Goal: Check status: Check status

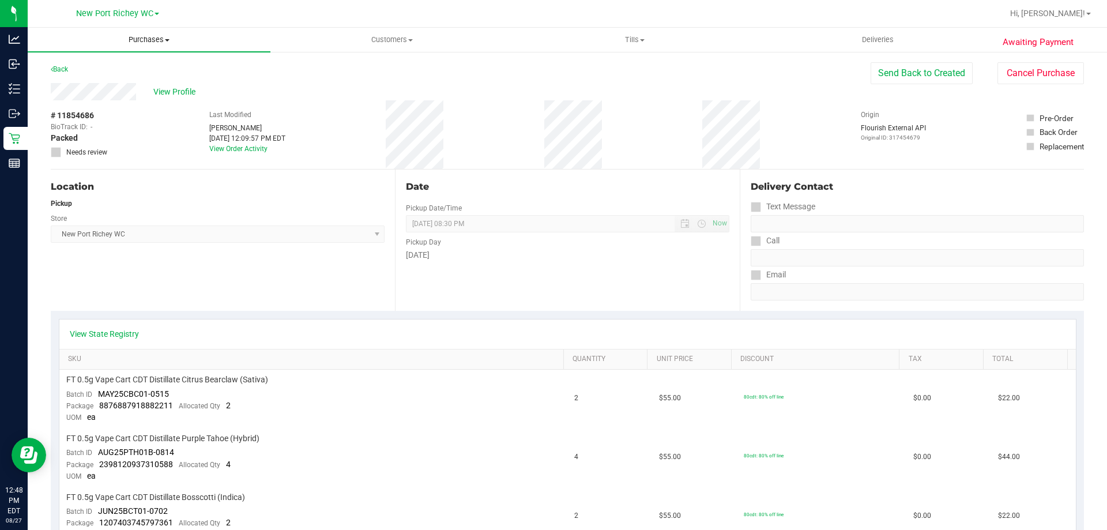
click at [166, 46] on uib-tab-heading "Purchases Summary of purchases Fulfillment All purchases" at bounding box center [149, 40] width 243 height 24
click at [129, 86] on li "Fulfillment" at bounding box center [149, 84] width 243 height 14
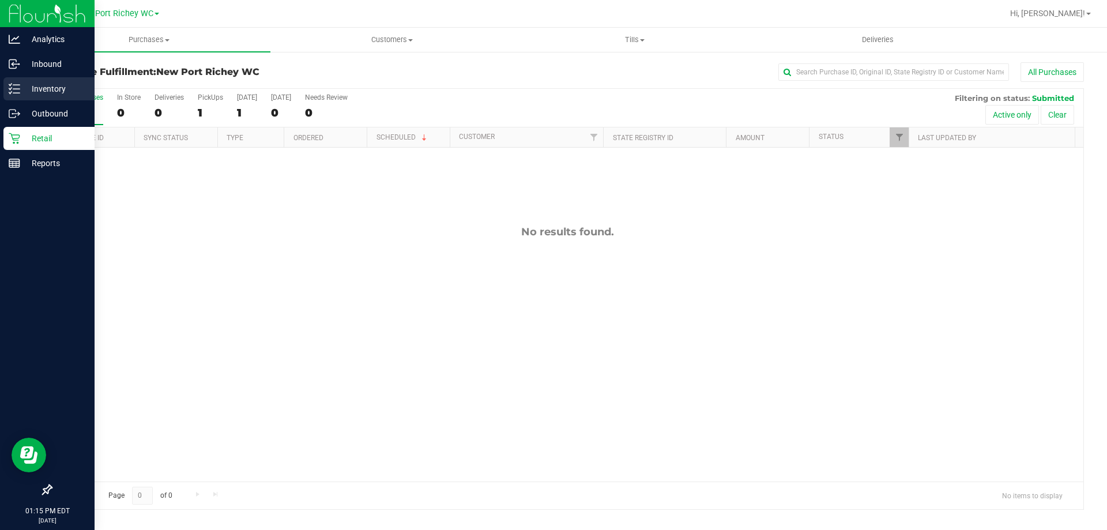
click at [9, 83] on icon at bounding box center [15, 89] width 12 height 12
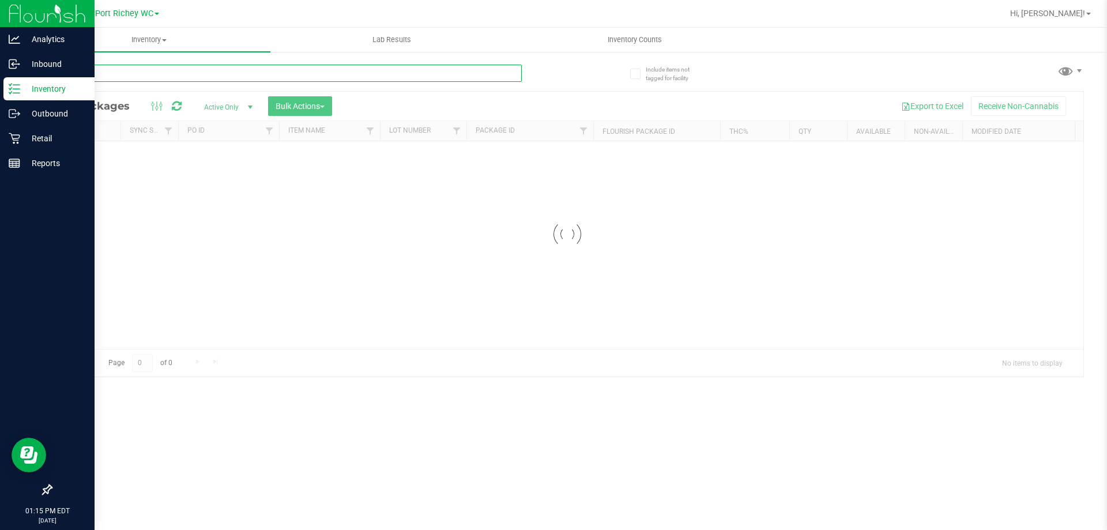
click at [104, 78] on div "Inventory All packages All inventory Waste log Create inventory Lab Results Inv…" at bounding box center [567, 279] width 1079 height 502
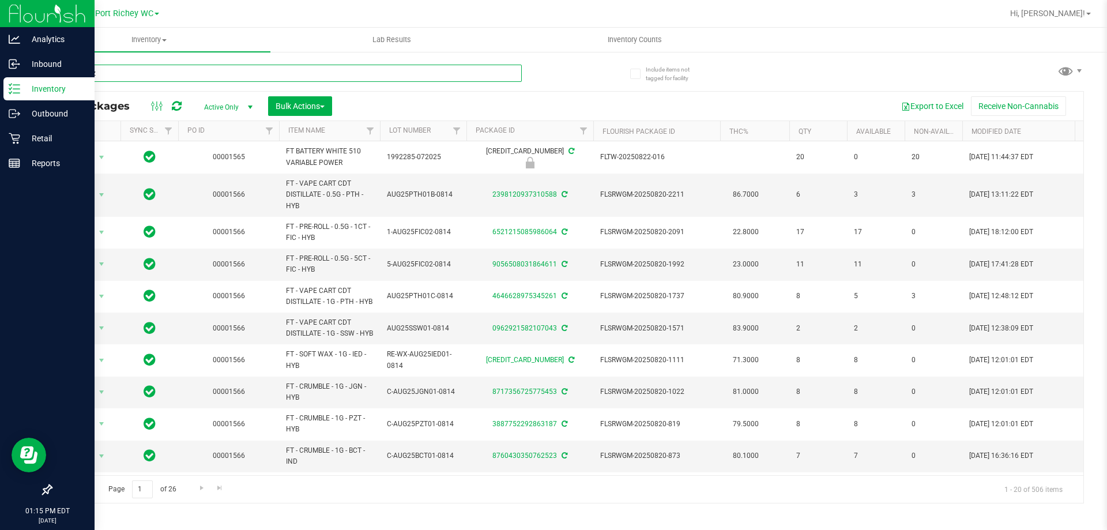
type input "animal z"
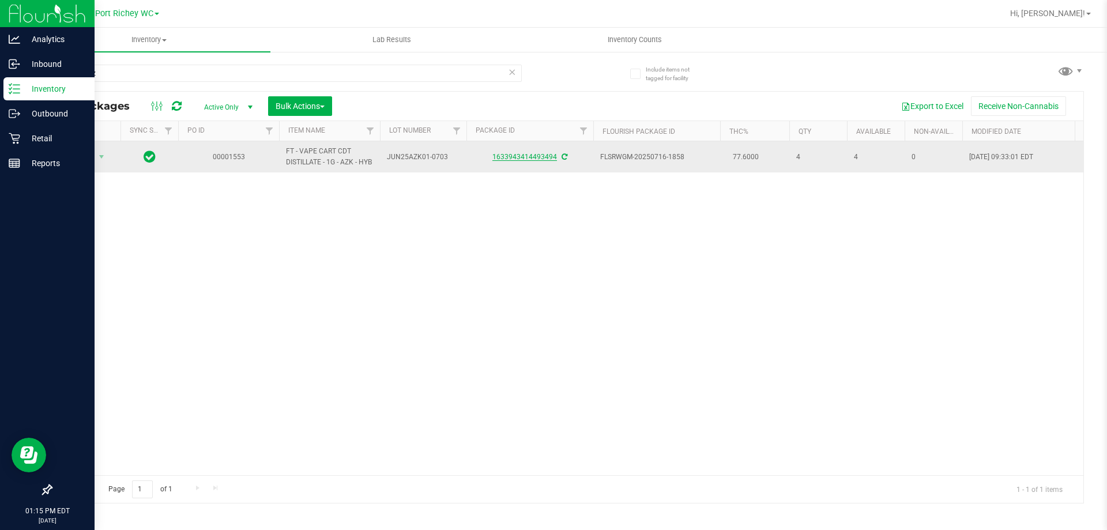
click at [517, 160] on link "1633943414493494" at bounding box center [524, 157] width 65 height 8
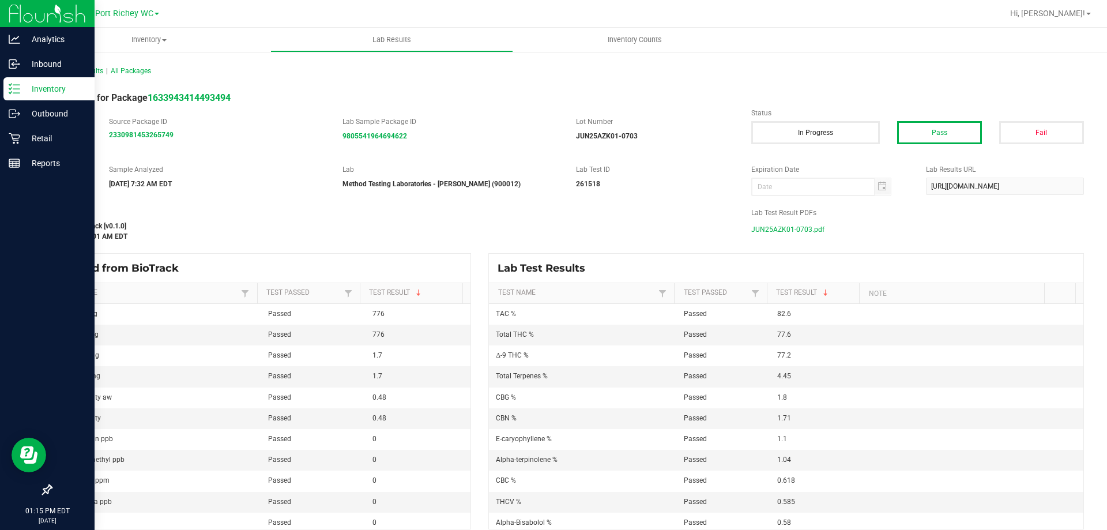
click at [768, 226] on span "JUN25AZK01-0703.pdf" at bounding box center [787, 229] width 73 height 17
click at [3, 88] on link "Inventory" at bounding box center [47, 89] width 95 height 25
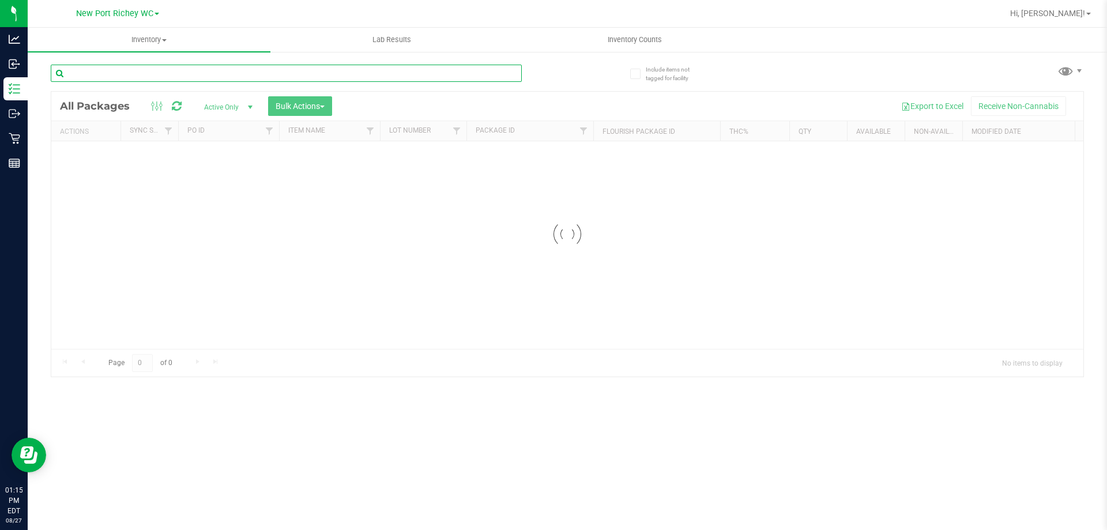
click at [205, 73] on div "Inventory All packages All inventory Waste log Create inventory Lab Results Inv…" at bounding box center [567, 279] width 1079 height 502
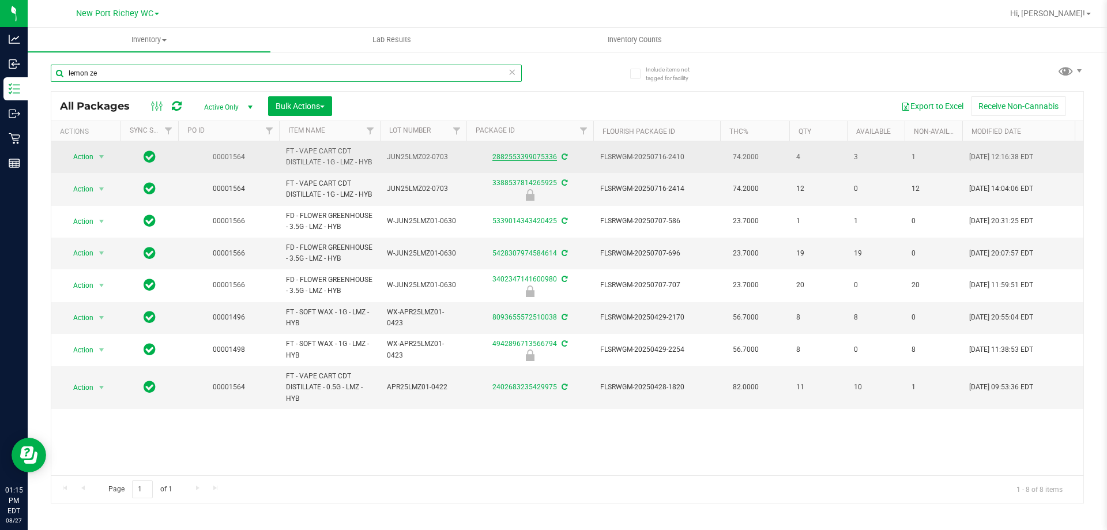
type input "lemon ze"
click at [501, 160] on link "2882553399075336" at bounding box center [524, 157] width 65 height 8
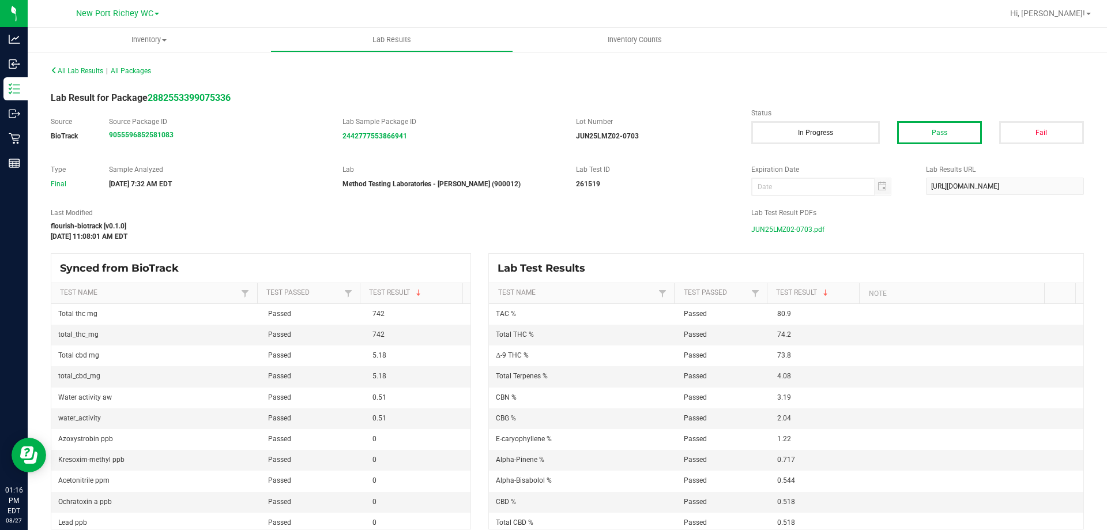
click at [805, 230] on span "JUN25LMZ02-0703.pdf" at bounding box center [787, 229] width 73 height 17
click at [81, 74] on span "All Lab Results" at bounding box center [77, 71] width 52 height 8
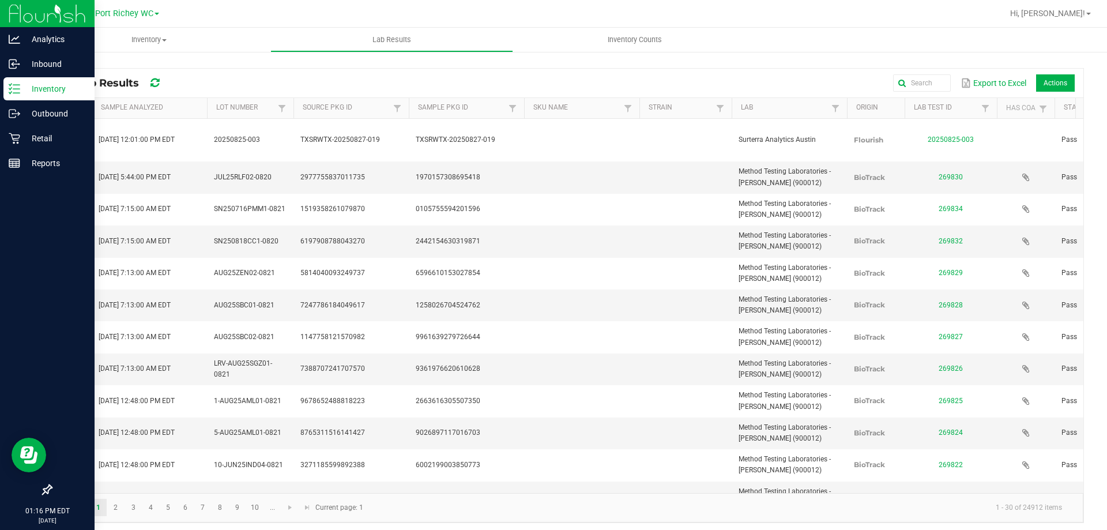
click at [43, 86] on p "Inventory" at bounding box center [54, 89] width 69 height 14
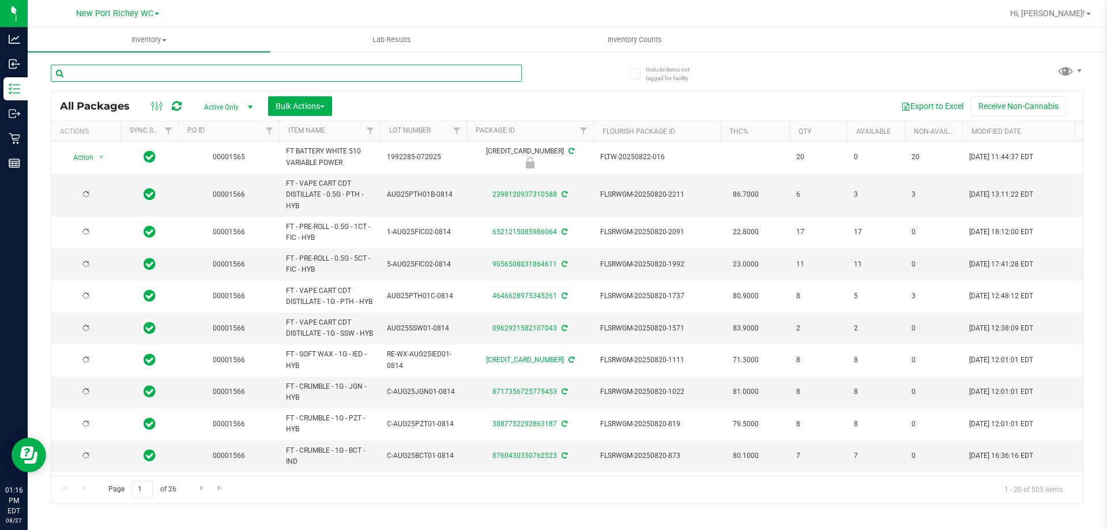
click at [233, 72] on input "text" at bounding box center [286, 73] width 471 height 17
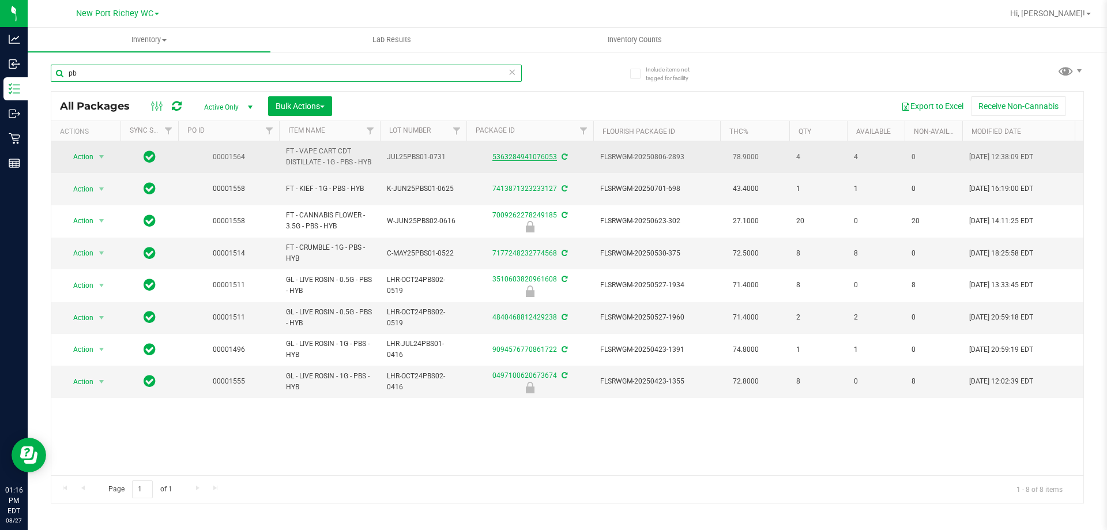
type input "pb"
click at [534, 159] on link "5363284941076053" at bounding box center [524, 157] width 65 height 8
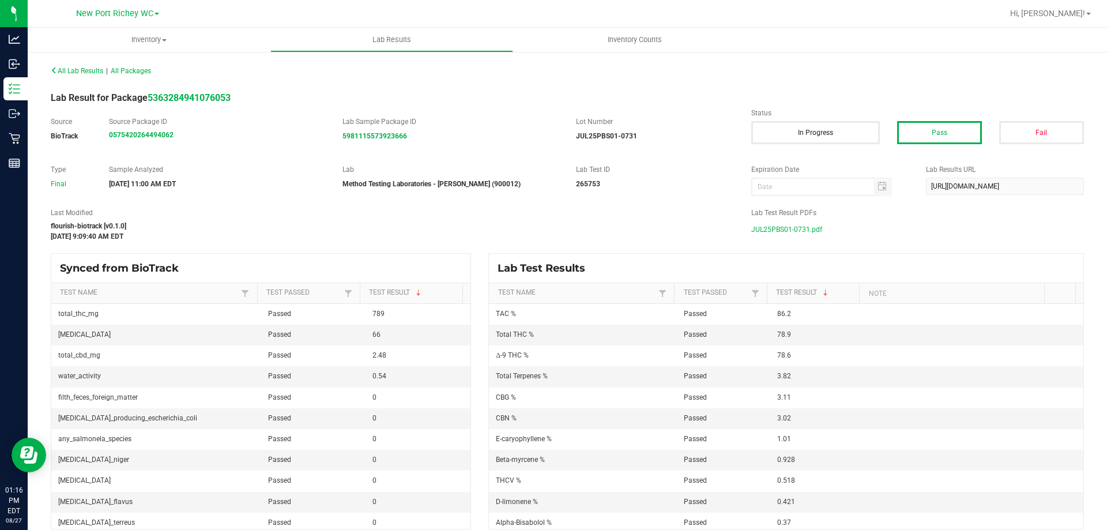
click at [773, 232] on span "JUL25PBS01-0731.pdf" at bounding box center [786, 229] width 71 height 17
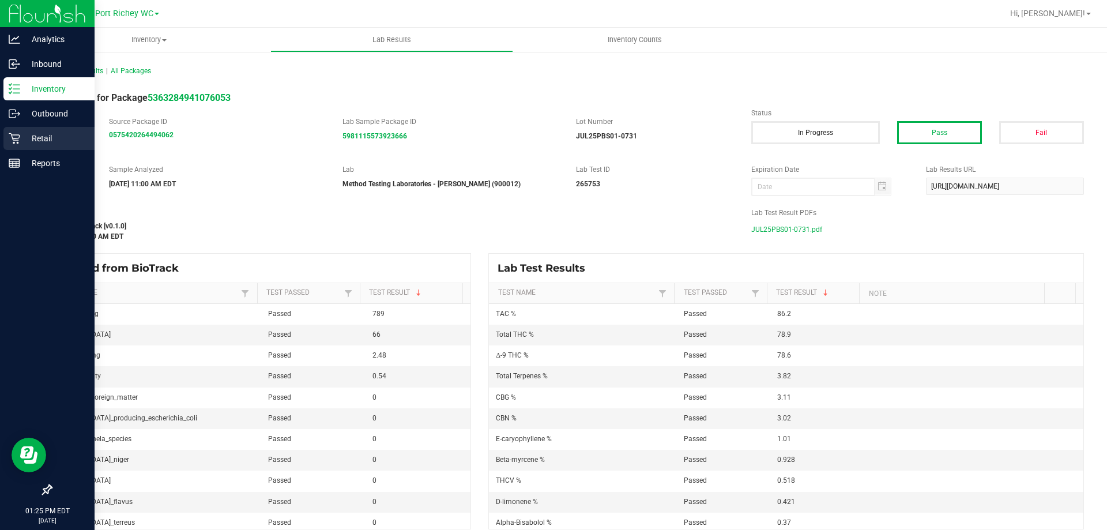
click at [17, 136] on icon at bounding box center [15, 139] width 12 height 12
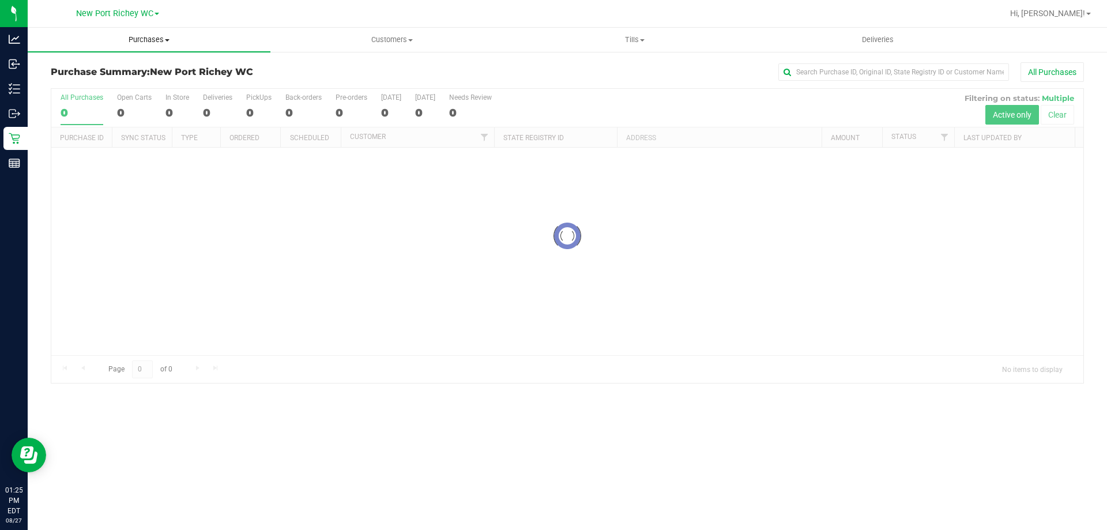
click at [134, 39] on span "Purchases" at bounding box center [149, 40] width 243 height 10
click at [108, 82] on li "Fulfillment" at bounding box center [149, 84] width 243 height 14
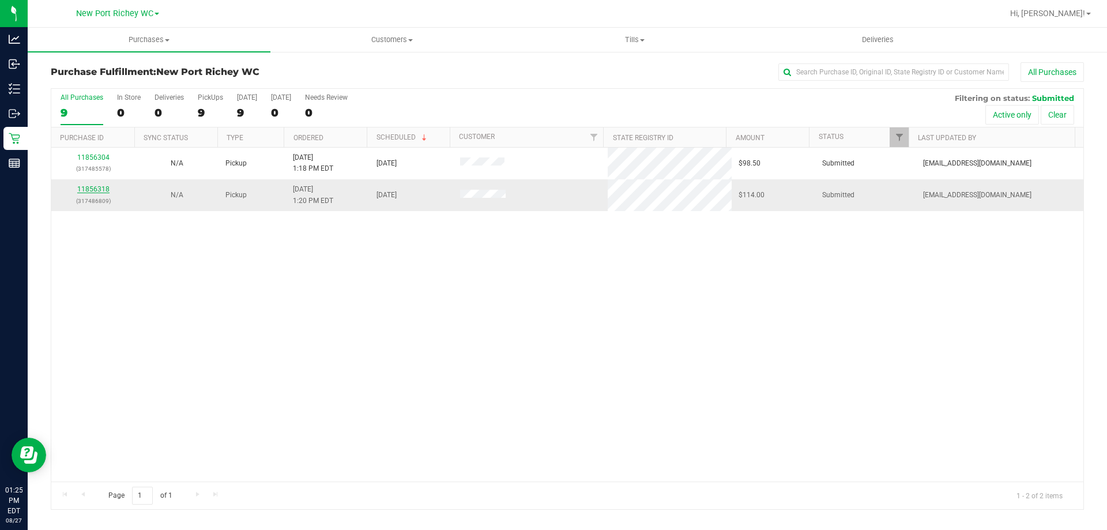
click at [91, 191] on link "11856318" at bounding box center [93, 189] width 32 height 8
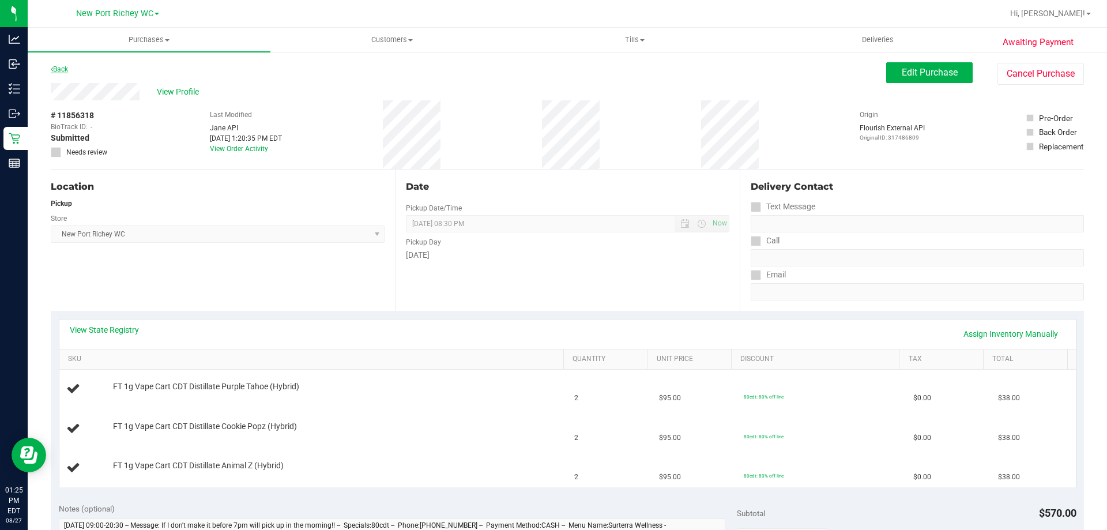
click at [63, 70] on link "Back" at bounding box center [59, 69] width 17 height 8
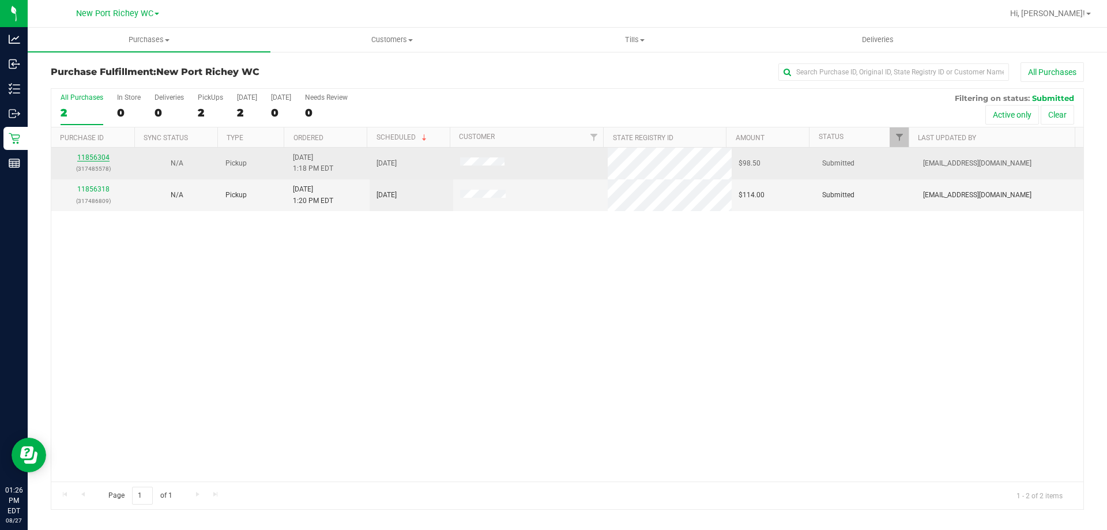
click at [100, 160] on link "11856304" at bounding box center [93, 157] width 32 height 8
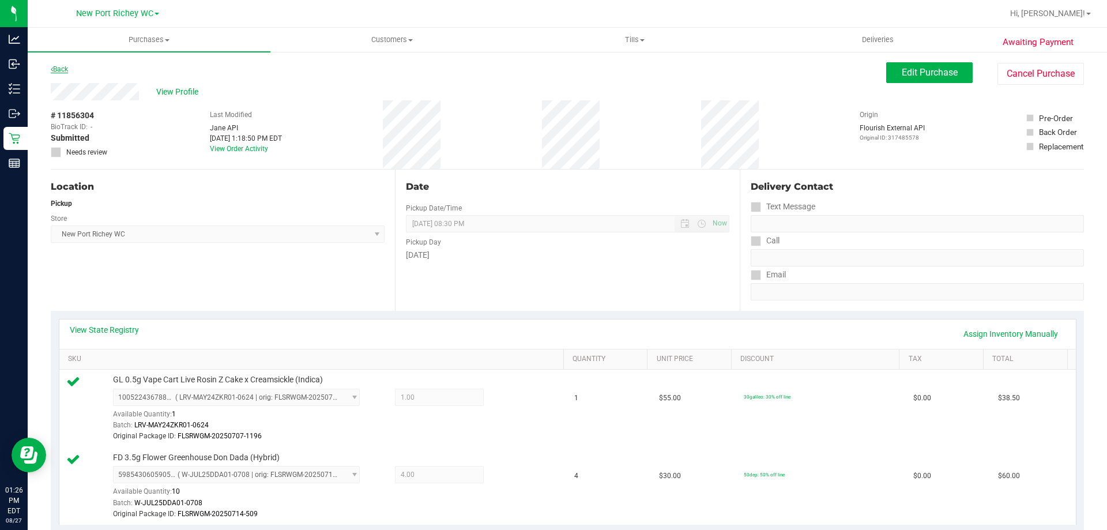
click at [66, 71] on link "Back" at bounding box center [59, 69] width 17 height 8
